Goal: Information Seeking & Learning: Learn about a topic

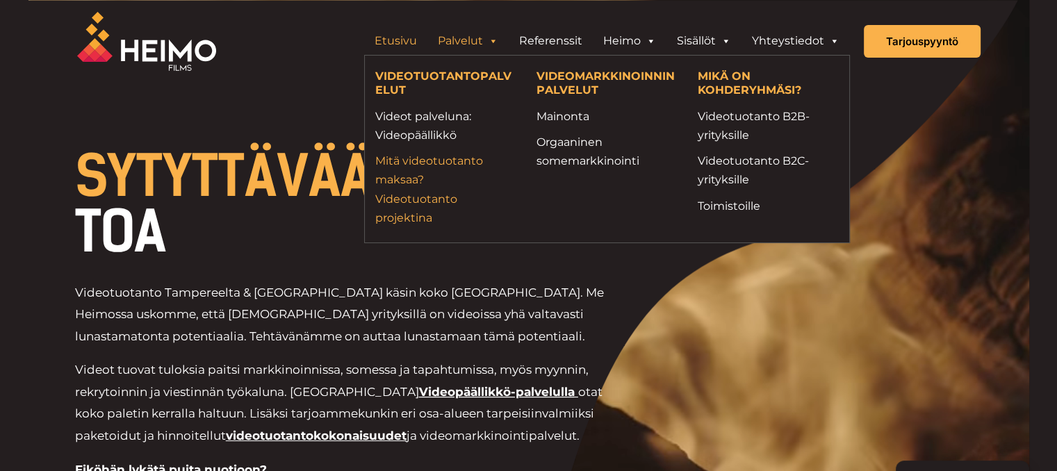
click at [441, 159] on link "Mitä videotuotanto maksaa? Videotuotanto projektina" at bounding box center [445, 190] width 140 height 76
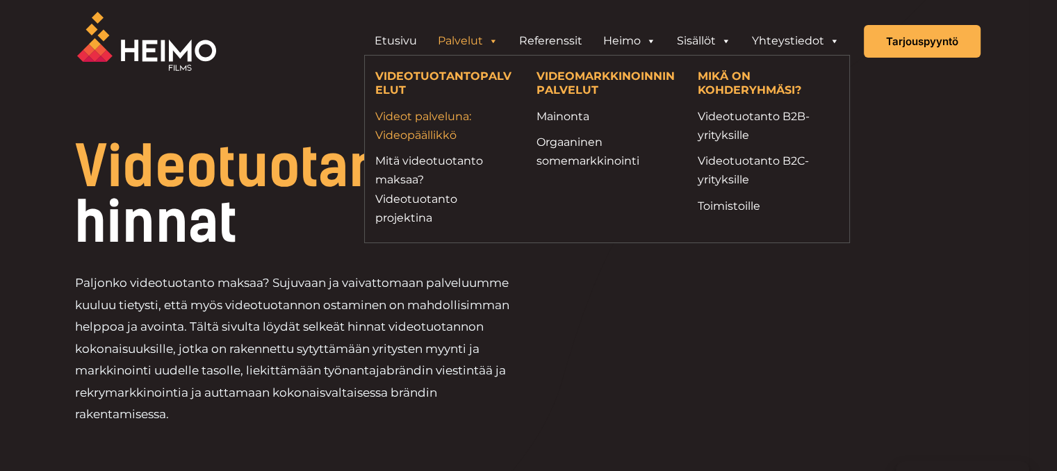
click at [446, 133] on link "Videot palveluna: Videopäällikkö" at bounding box center [445, 126] width 140 height 38
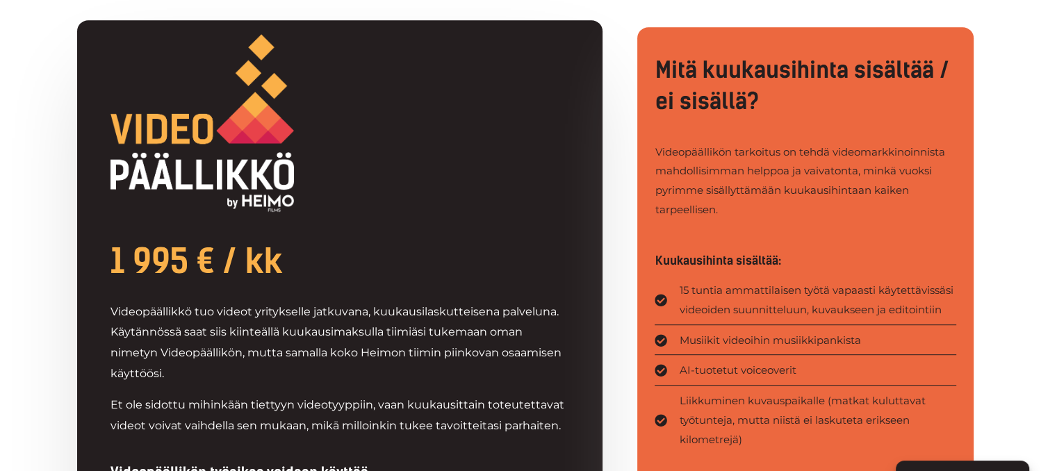
scroll to position [695, 0]
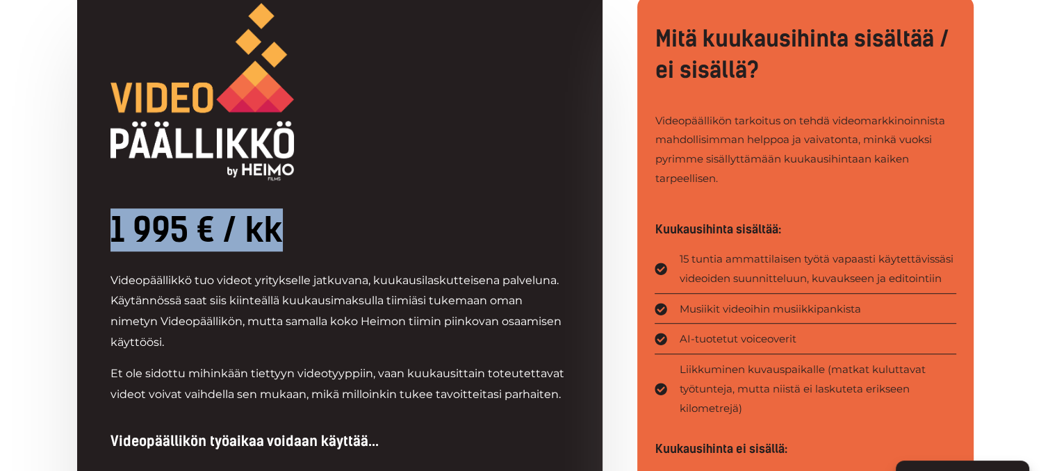
drag, startPoint x: 108, startPoint y: 227, endPoint x: 311, endPoint y: 230, distance: 203.7
click at [277, 245] on h2 "1 995 € / kk" at bounding box center [340, 230] width 459 height 43
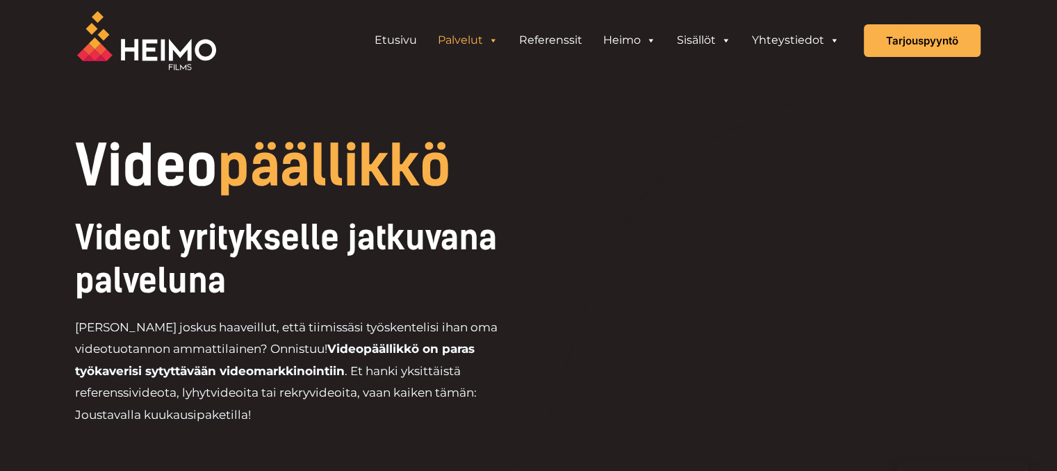
scroll to position [0, 0]
click at [264, 133] on span "päällikkö" at bounding box center [335, 166] width 234 height 67
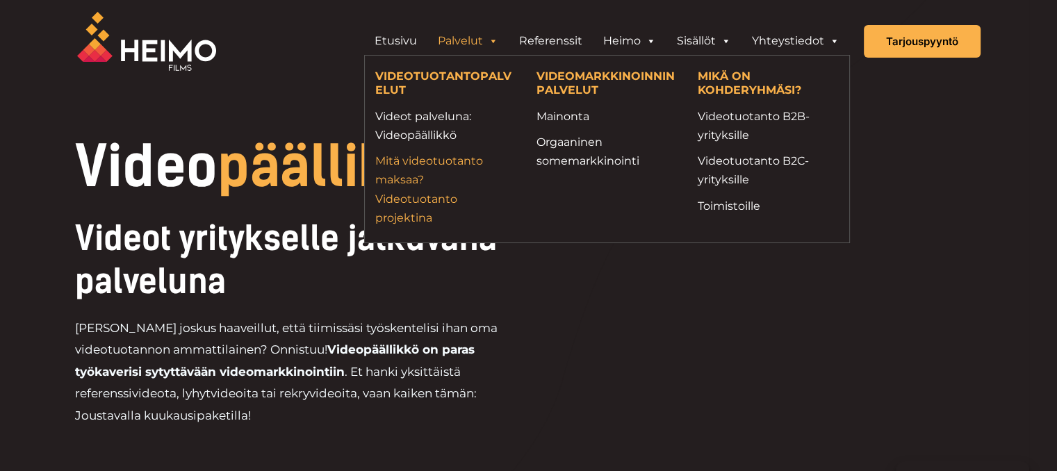
click at [418, 201] on link "Mitä videotuotanto maksaa? Videotuotanto projektina" at bounding box center [445, 190] width 140 height 76
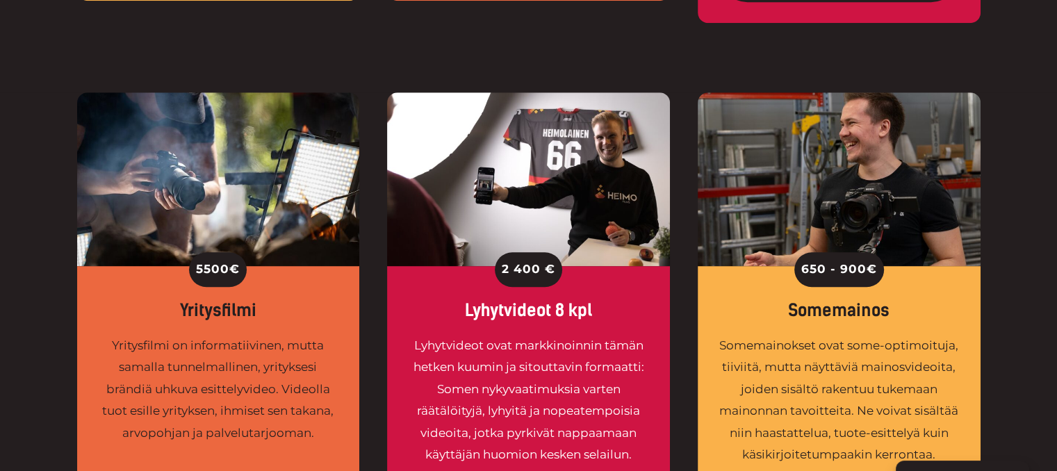
scroll to position [1112, 0]
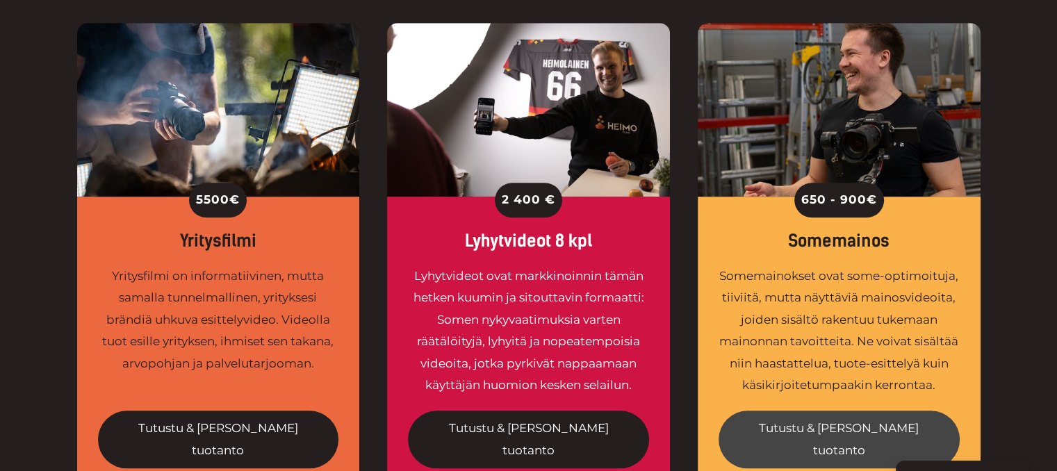
click at [792, 411] on link "Tutustu & tilaa tuotanto" at bounding box center [839, 440] width 241 height 58
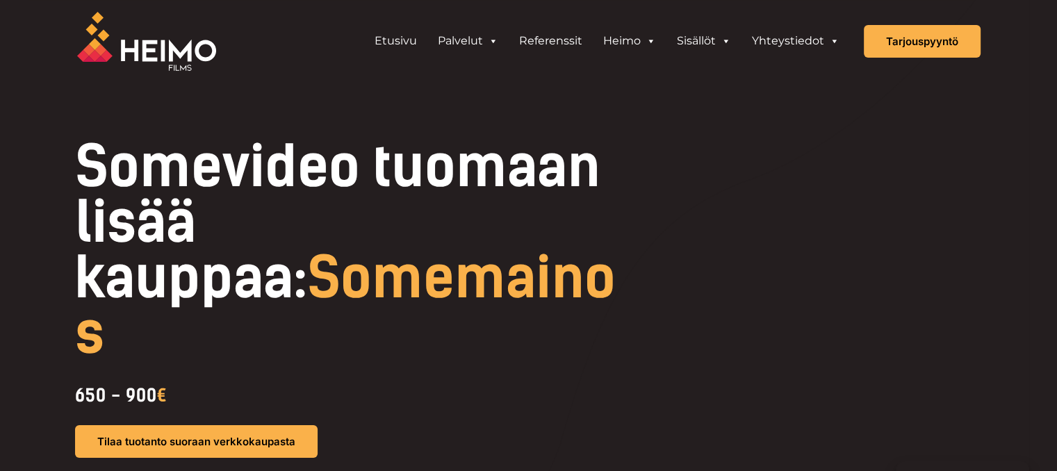
scroll to position [70, 0]
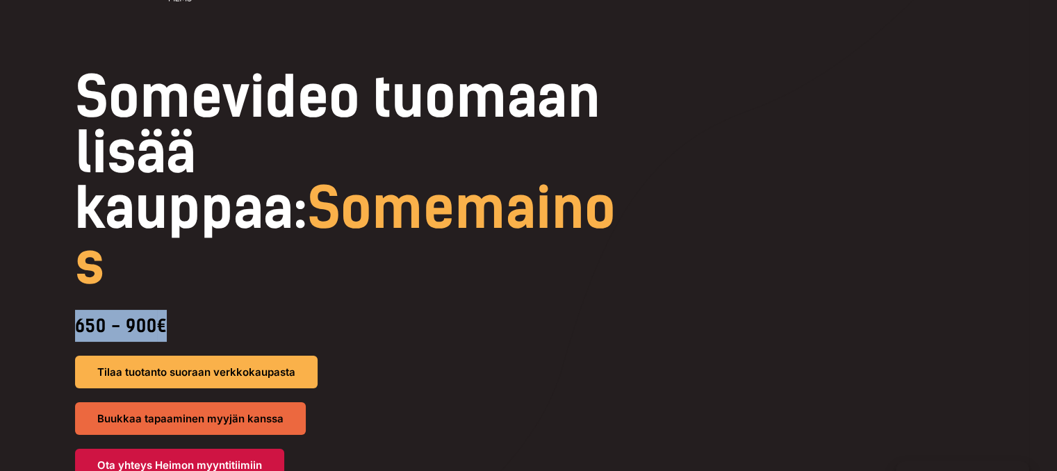
drag, startPoint x: 78, startPoint y: 272, endPoint x: 178, endPoint y: 268, distance: 100.2
click at [178, 310] on div "650 - 900 €" at bounding box center [349, 326] width 548 height 32
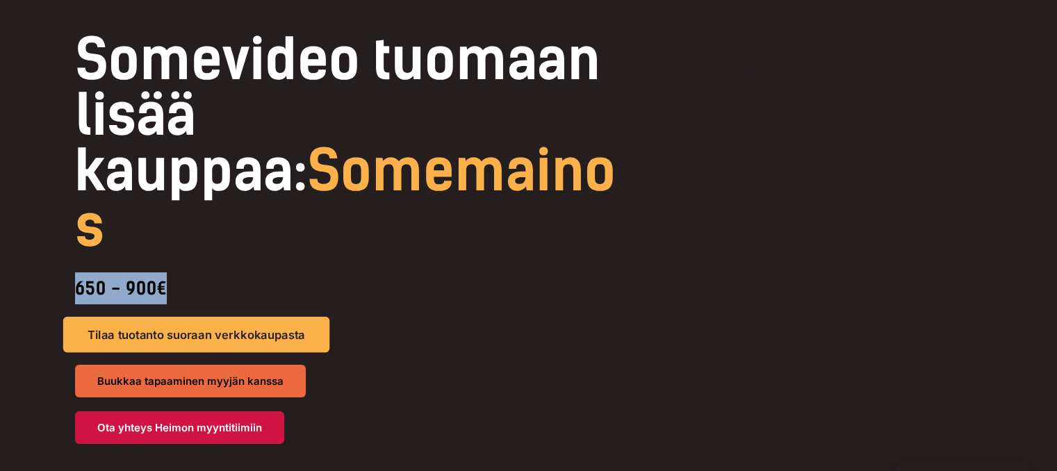
scroll to position [139, 0]
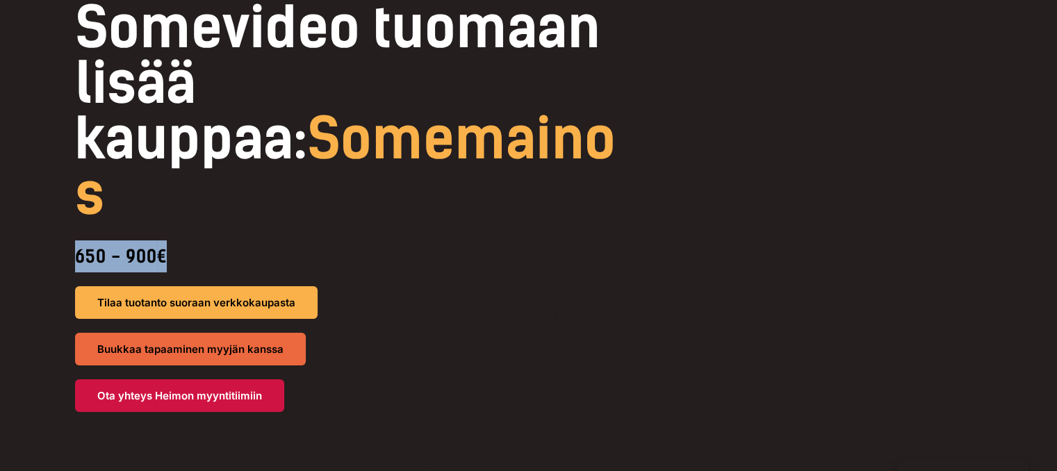
click at [209, 240] on div "650 - 900 €" at bounding box center [349, 256] width 548 height 32
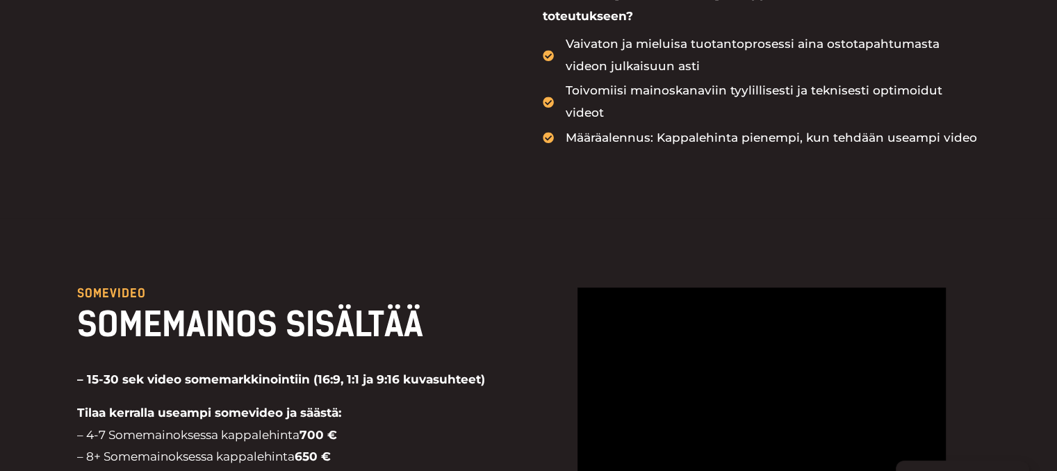
scroll to position [1251, 0]
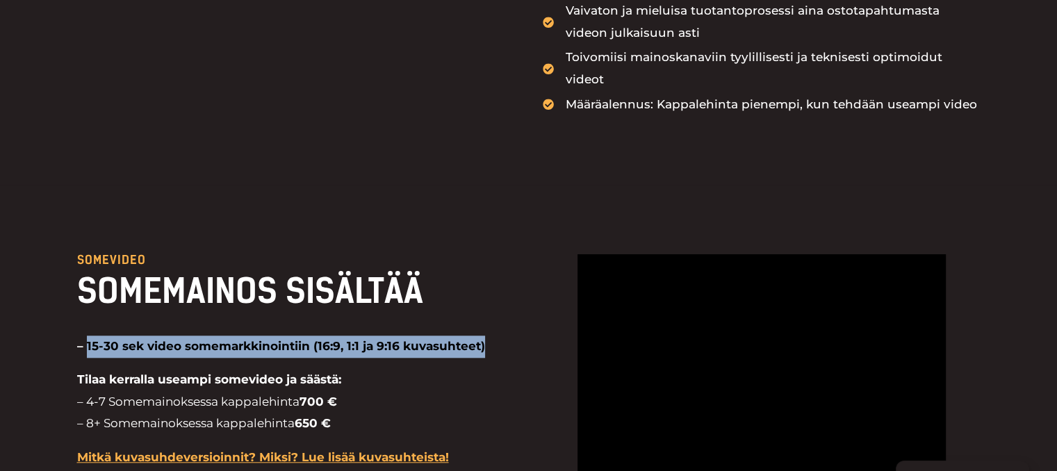
drag, startPoint x: 85, startPoint y: 245, endPoint x: 520, endPoint y: 252, distance: 435.2
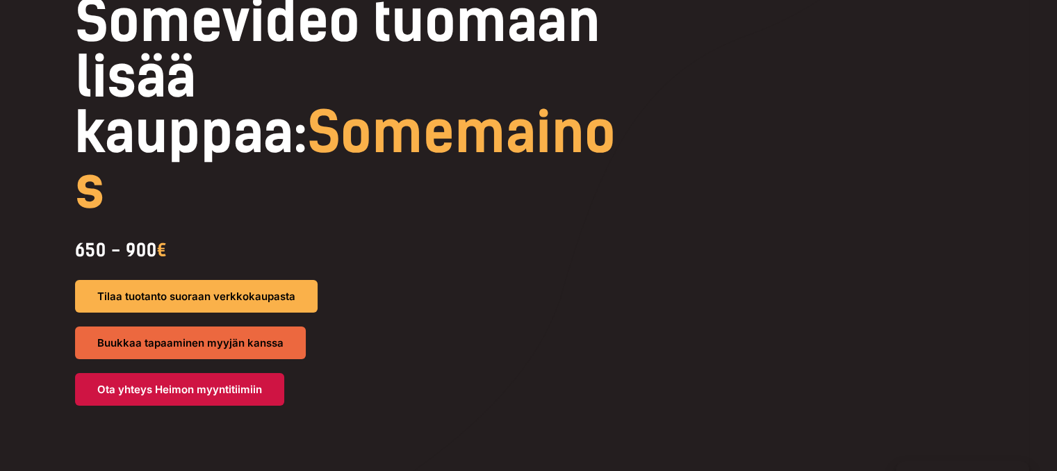
scroll to position [0, 0]
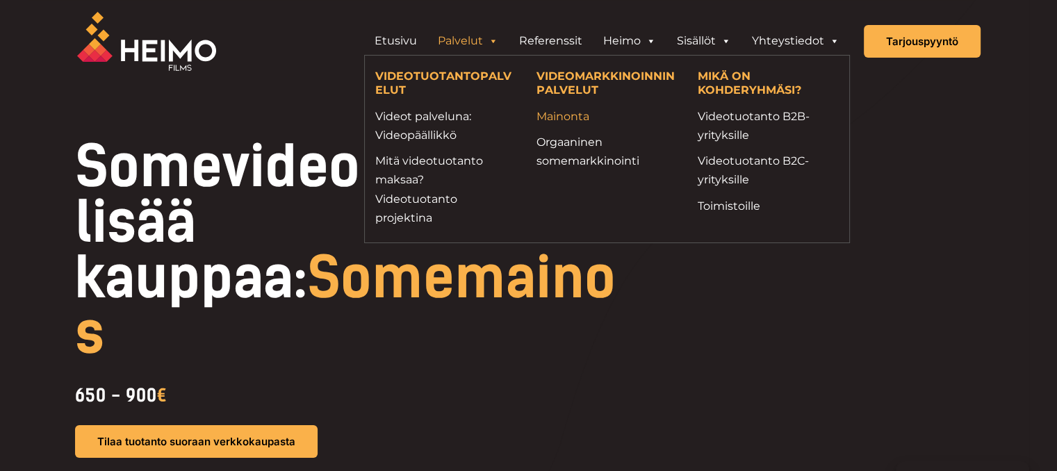
click at [570, 119] on link "Mainonta" at bounding box center [607, 116] width 140 height 19
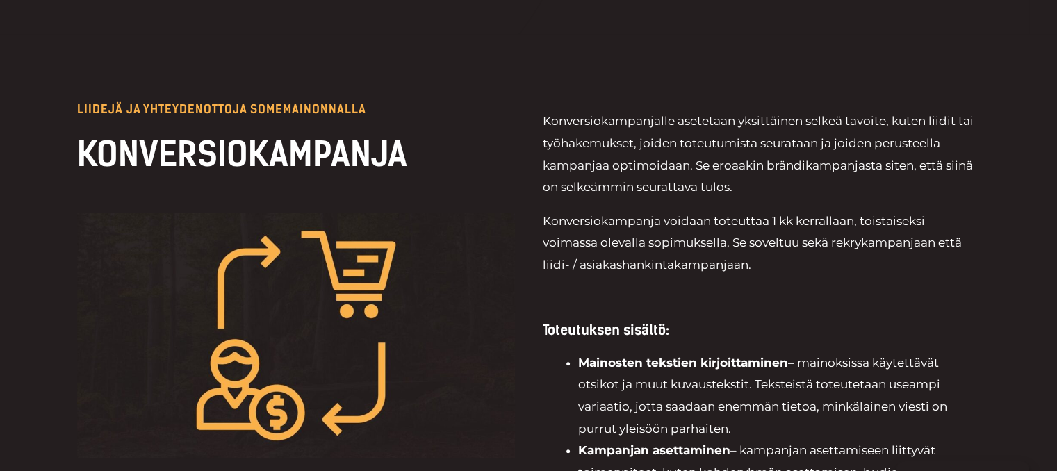
scroll to position [417, 0]
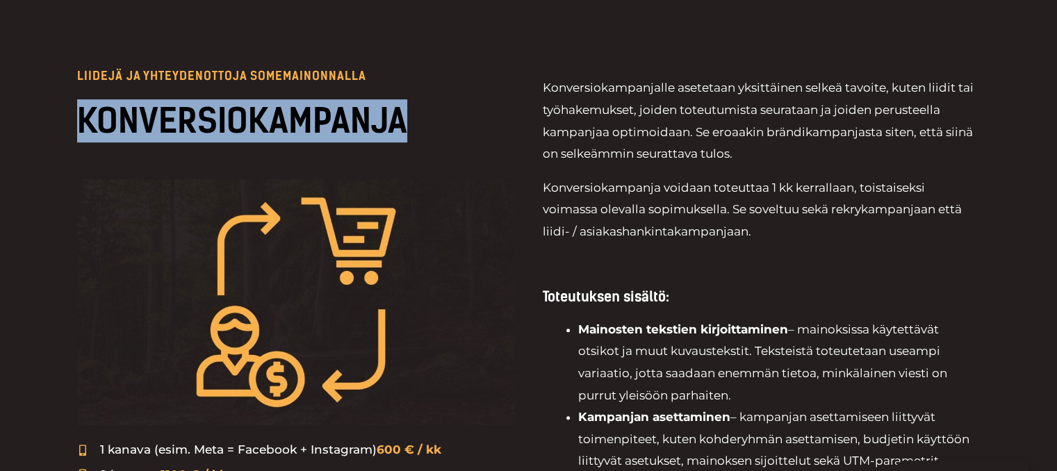
drag, startPoint x: 139, startPoint y: 116, endPoint x: 448, endPoint y: 108, distance: 308.7
click at [449, 106] on h2 "KONVERSIOKAMPANJA" at bounding box center [296, 120] width 438 height 43
click at [240, 120] on h2 "KONVERSIOKAMPANJA" at bounding box center [296, 120] width 438 height 43
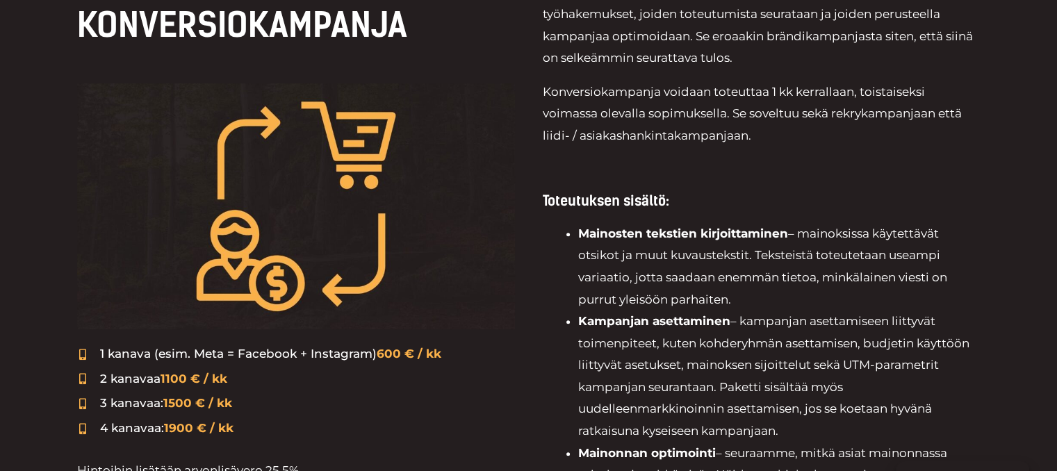
scroll to position [556, 0]
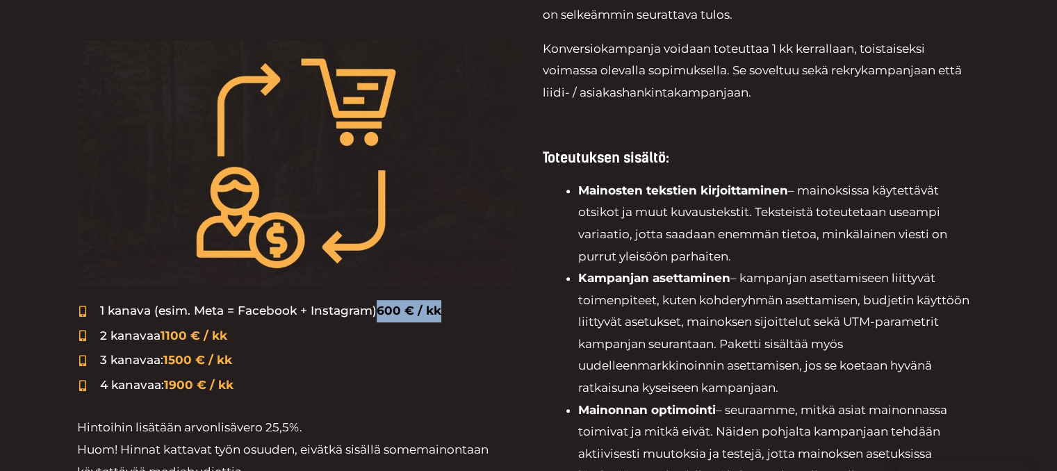
drag, startPoint x: 376, startPoint y: 311, endPoint x: 453, endPoint y: 315, distance: 77.2
click at [453, 315] on li "1 kanava (esim. Meta = Facebook + Instagram) 600 € / kk" at bounding box center [296, 312] width 438 height 24
click at [395, 310] on span "600 € / kk" at bounding box center [409, 311] width 65 height 14
drag, startPoint x: 376, startPoint y: 312, endPoint x: 450, endPoint y: 313, distance: 74.4
click at [450, 313] on li "1 kanava (esim. Meta = Facebook + Instagram) 600 € / kk" at bounding box center [296, 312] width 438 height 24
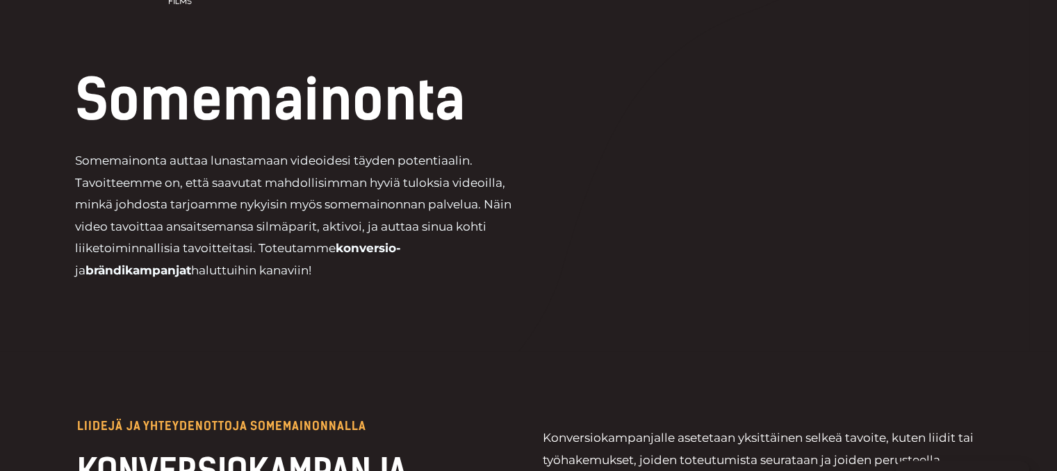
scroll to position [0, 0]
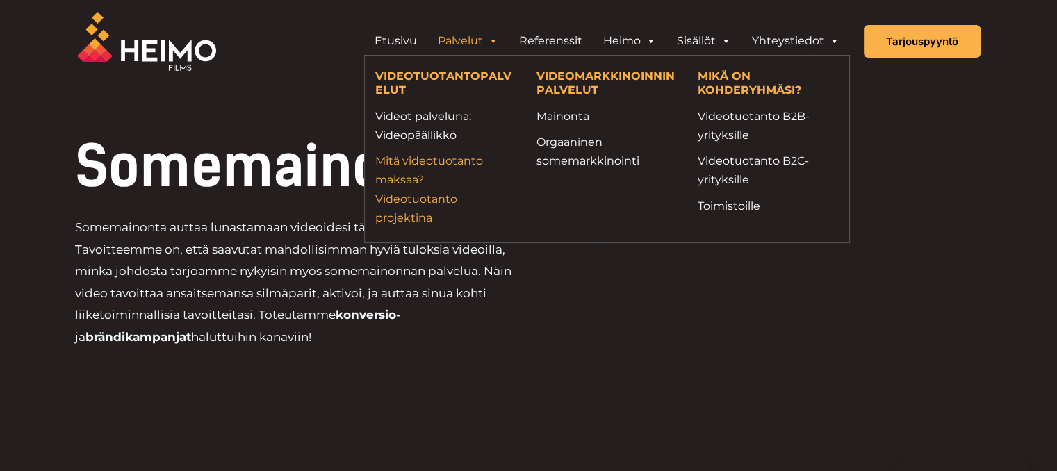
click at [414, 212] on link "Mitä videotuotanto maksaa? Videotuotanto projektina" at bounding box center [445, 190] width 140 height 76
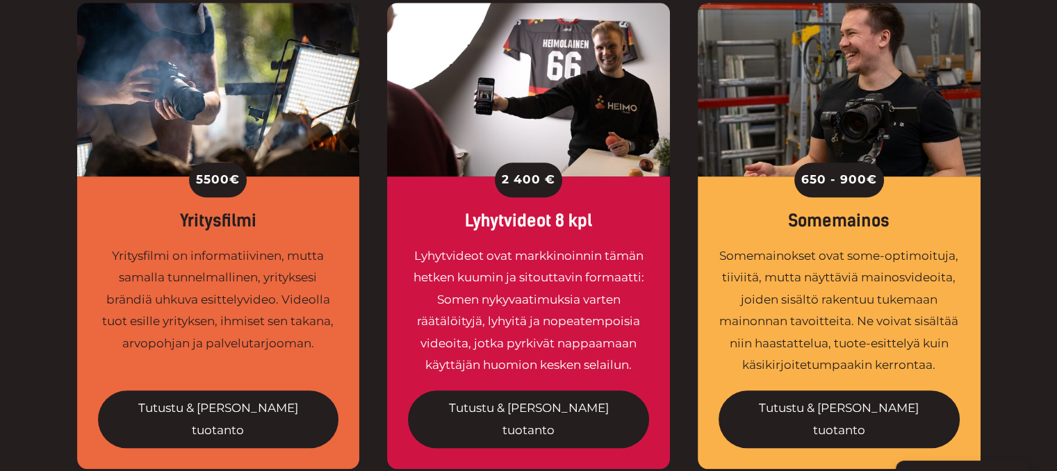
scroll to position [1251, 0]
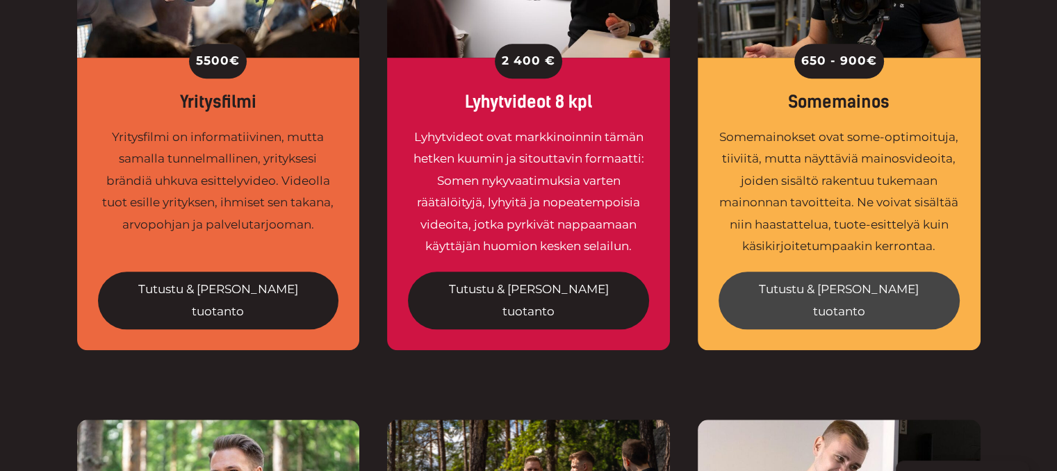
click at [792, 272] on link "Tutustu & [PERSON_NAME] tuotanto" at bounding box center [839, 301] width 241 height 58
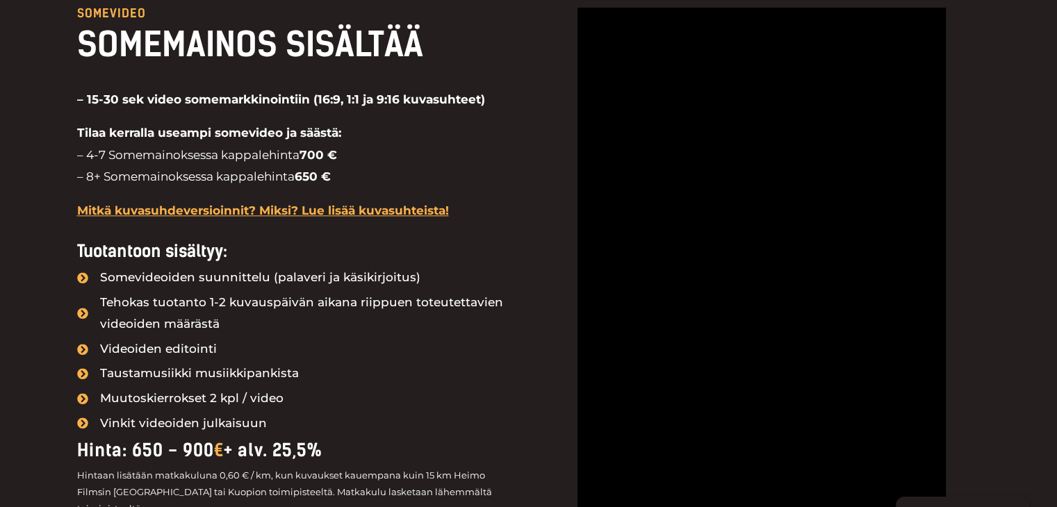
scroll to position [1529, 0]
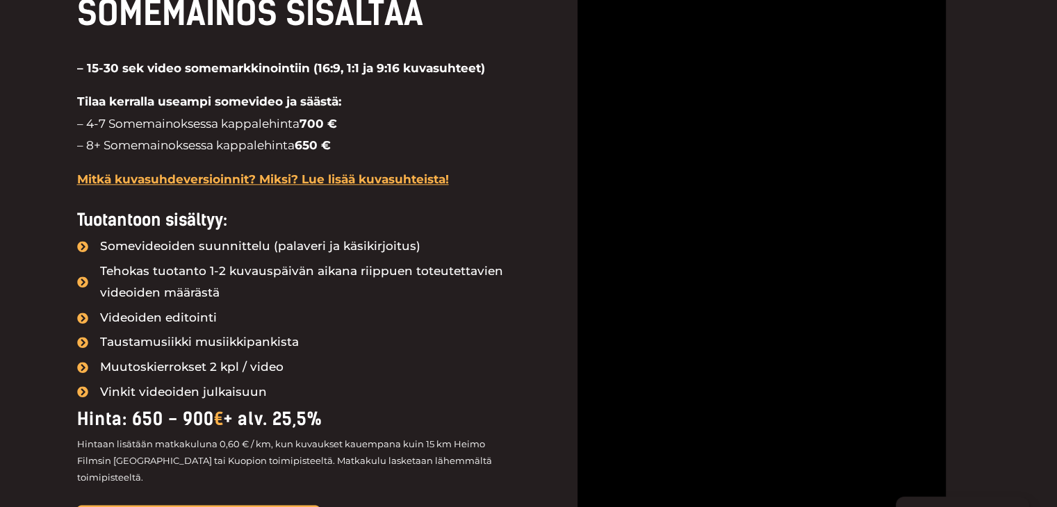
drag, startPoint x: 207, startPoint y: 202, endPoint x: 220, endPoint y: 191, distance: 16.8
click at [209, 261] on span "Tehokas tuotanto 1-2 kuvauspäivän aikana riippuen toteutettavien videoiden määr…" at bounding box center [306, 283] width 418 height 44
click at [197, 261] on span "Tehokas tuotanto 1-2 kuvauspäivän aikana riippuen toteutettavien videoiden määr…" at bounding box center [306, 283] width 418 height 44
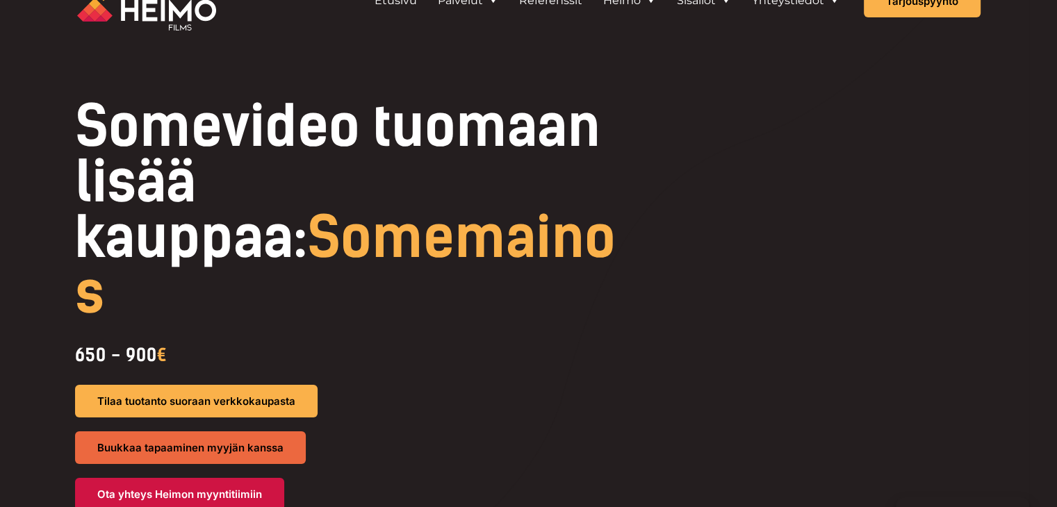
scroll to position [0, 0]
